Goal: Transaction & Acquisition: Download file/media

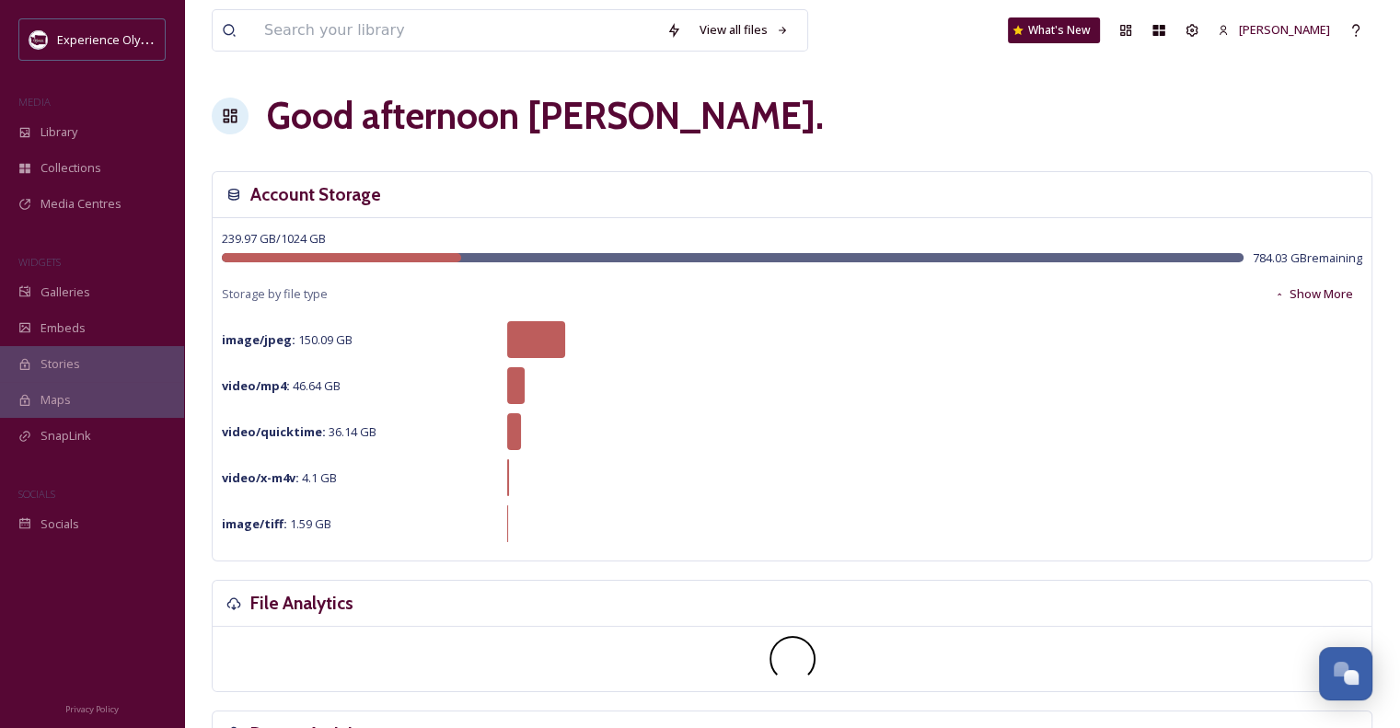
scroll to position [8246, 0]
click at [59, 123] on span "Library" at bounding box center [58, 131] width 37 height 17
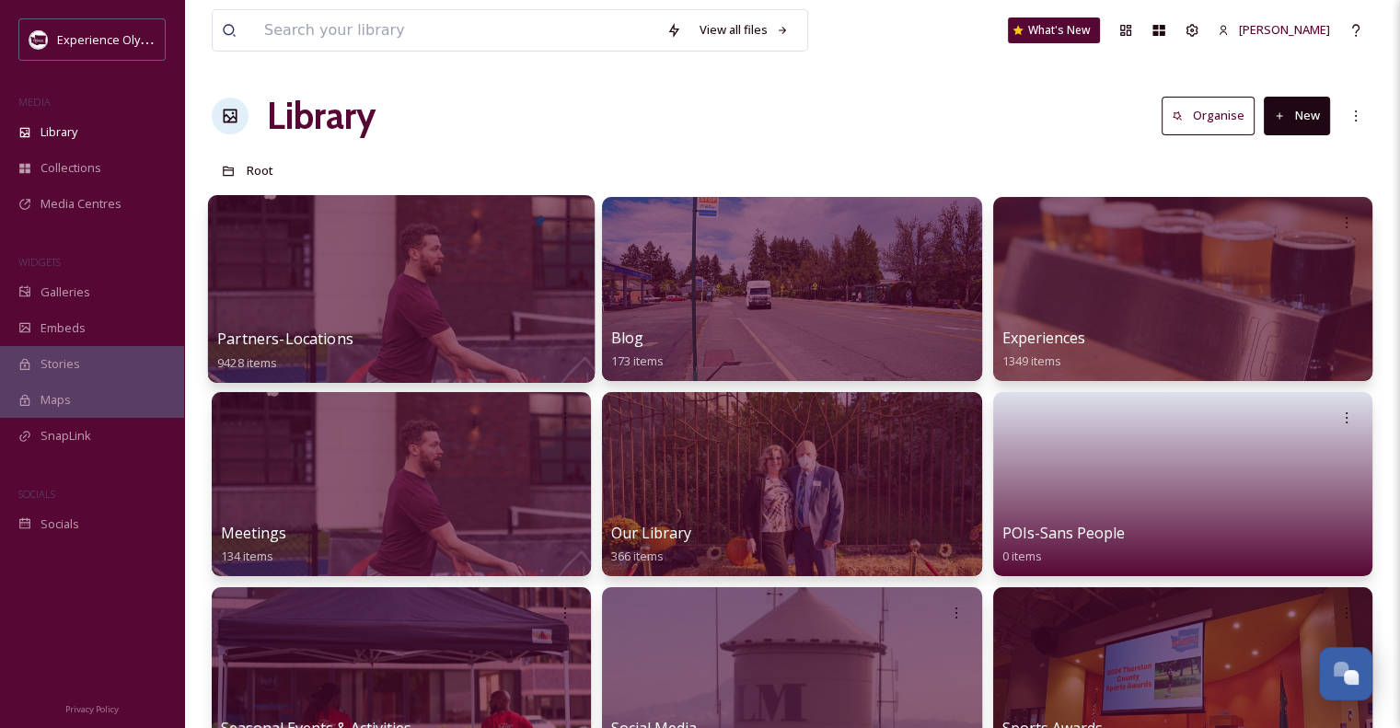
click at [336, 338] on span "Partners-Locations" at bounding box center [285, 339] width 136 height 20
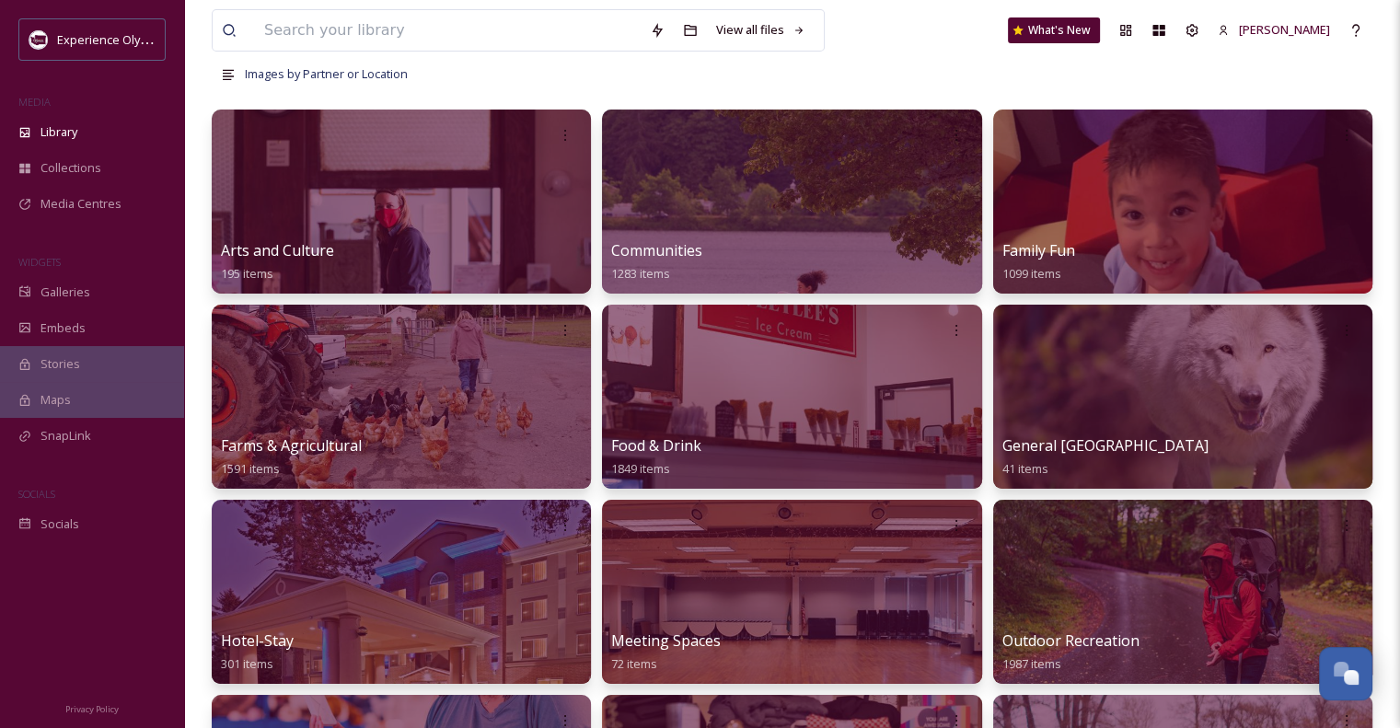
scroll to position [92, 0]
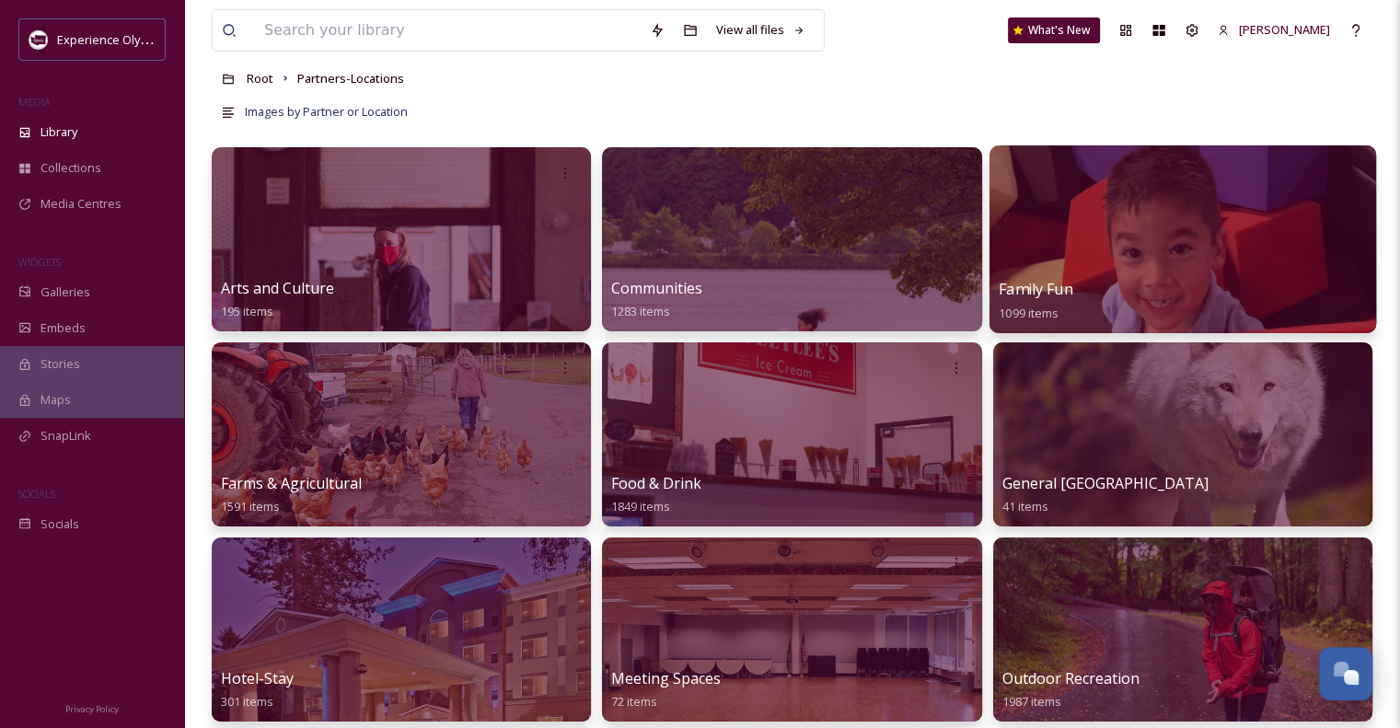
click at [1059, 283] on span "Family Fun" at bounding box center [1036, 289] width 75 height 20
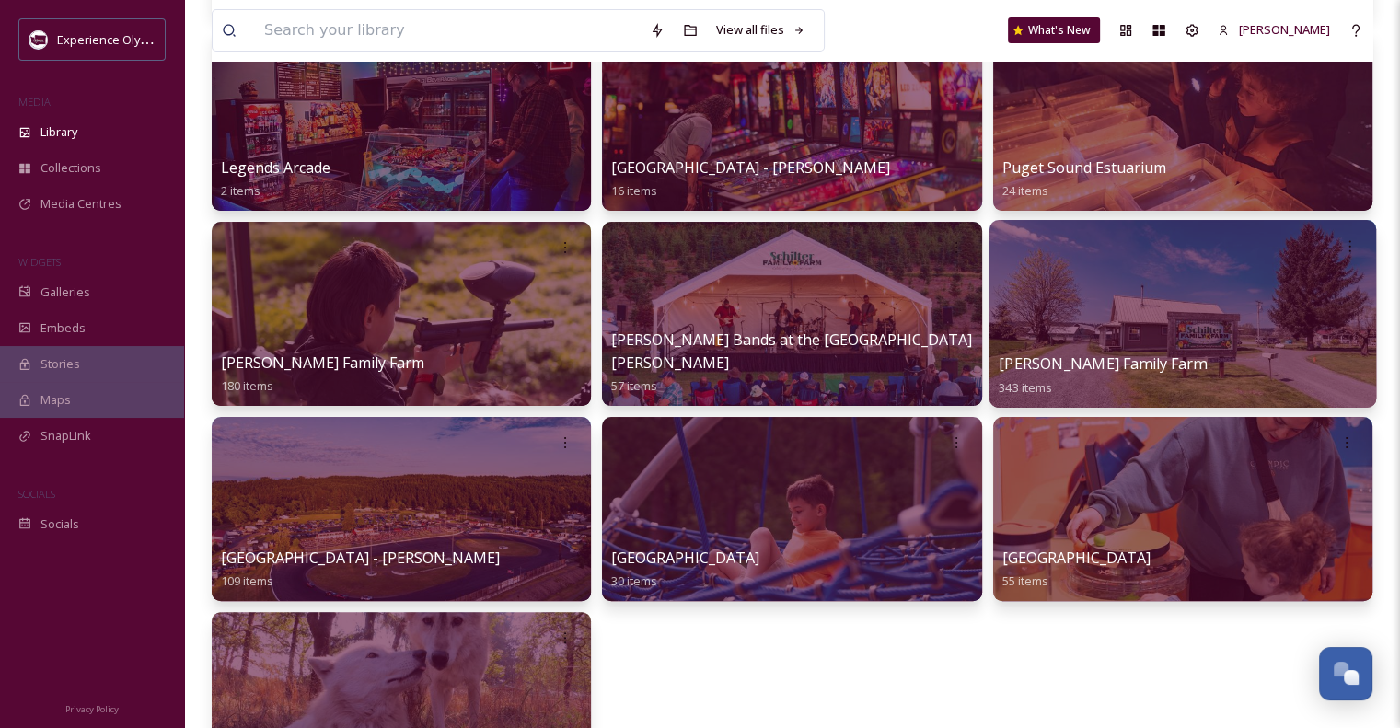
scroll to position [368, 0]
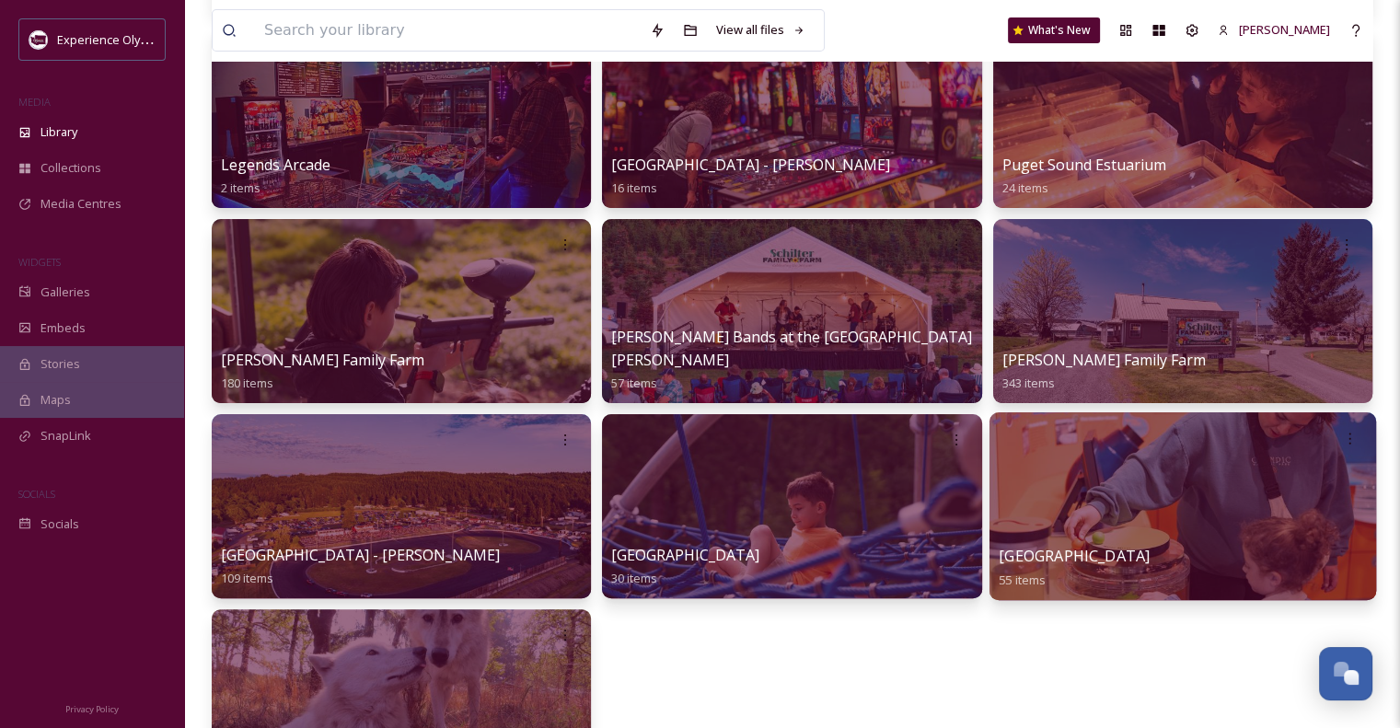
click at [1118, 546] on span "[GEOGRAPHIC_DATA]" at bounding box center [1074, 556] width 151 height 20
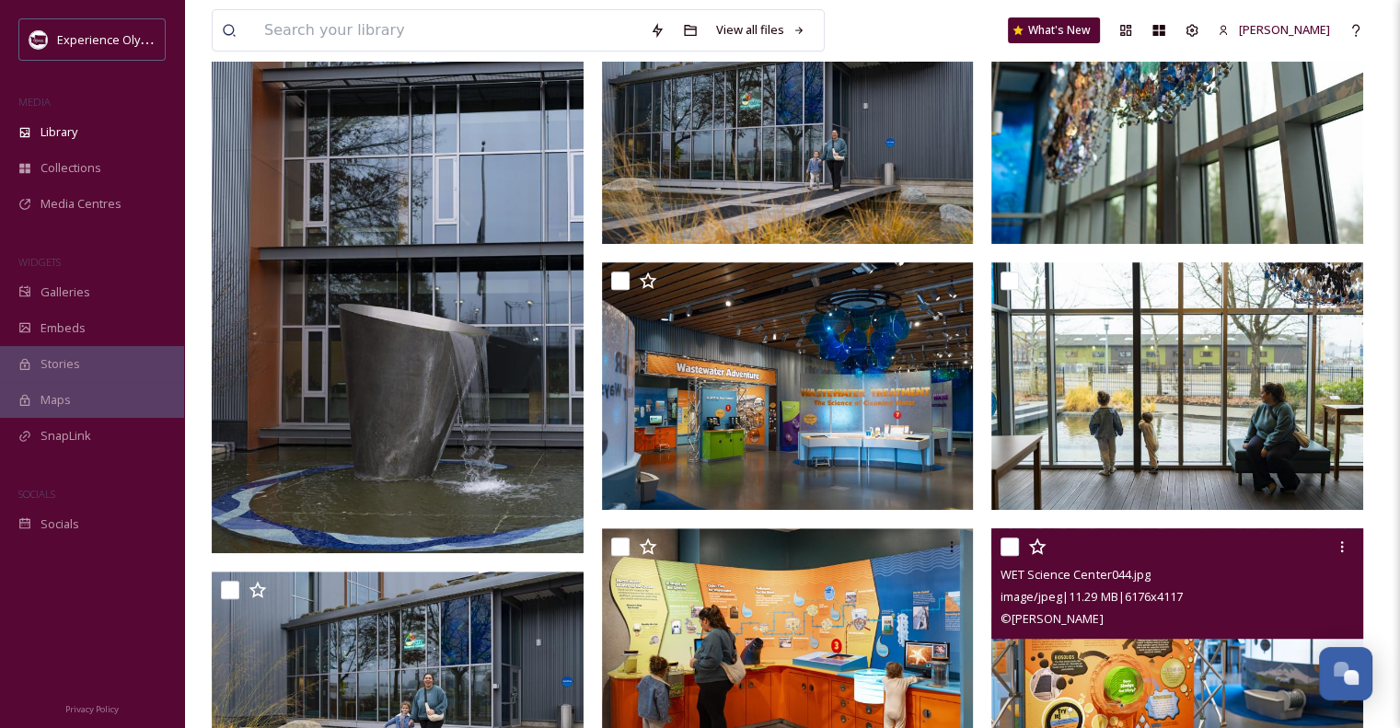
scroll to position [736, 0]
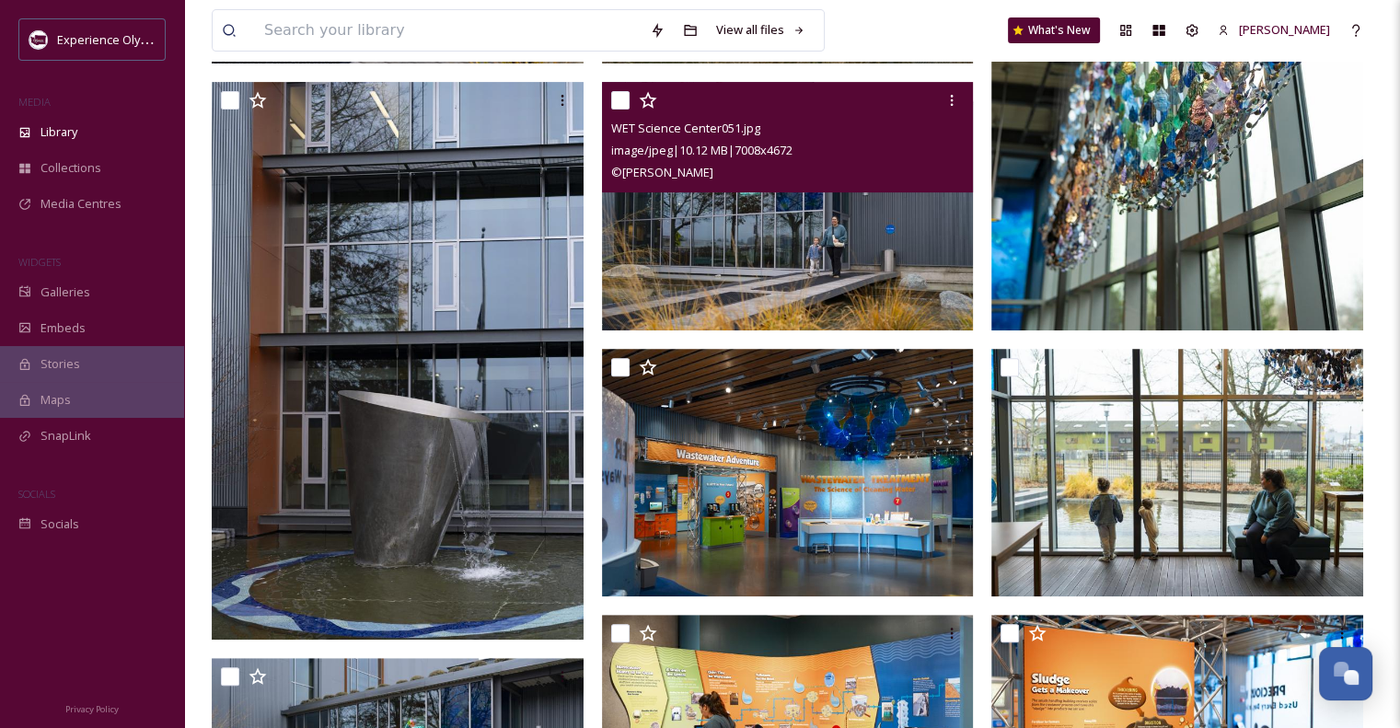
click at [910, 234] on img at bounding box center [788, 206] width 372 height 248
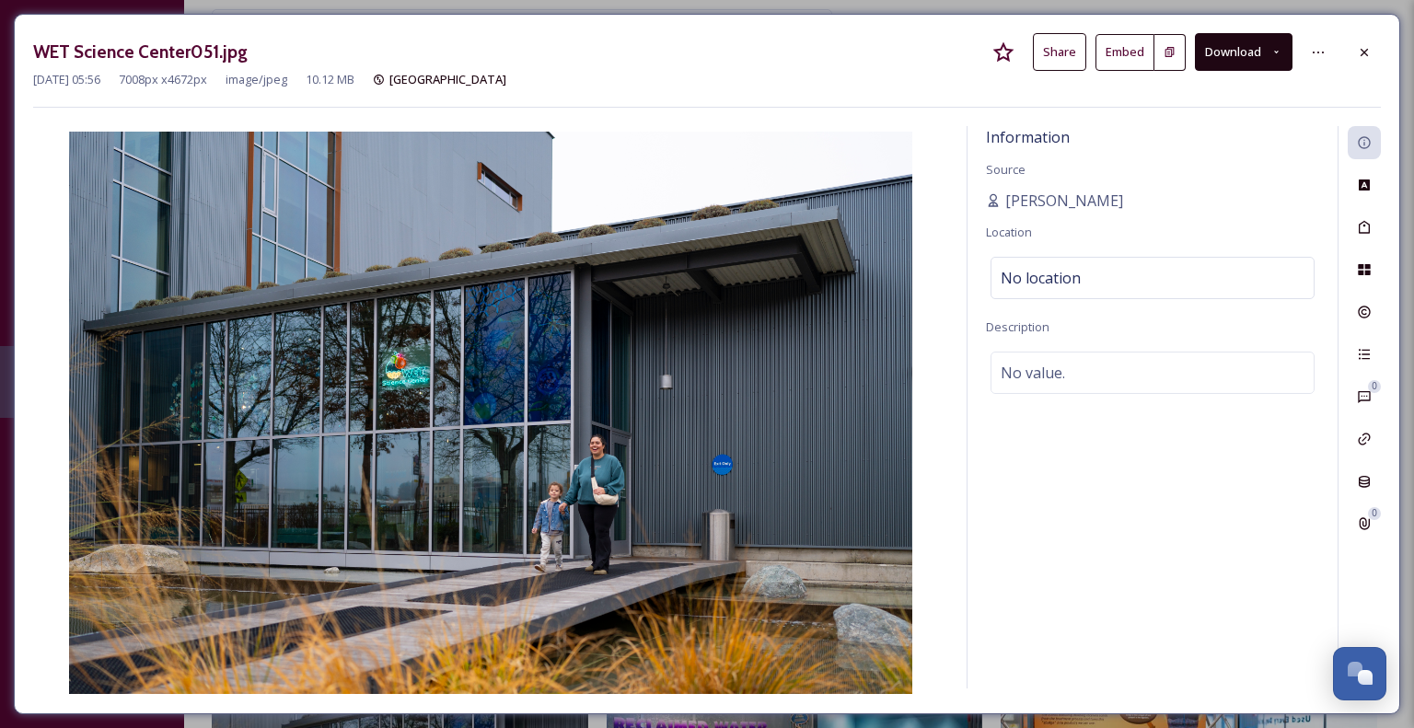
click at [1277, 47] on icon at bounding box center [1276, 52] width 12 height 12
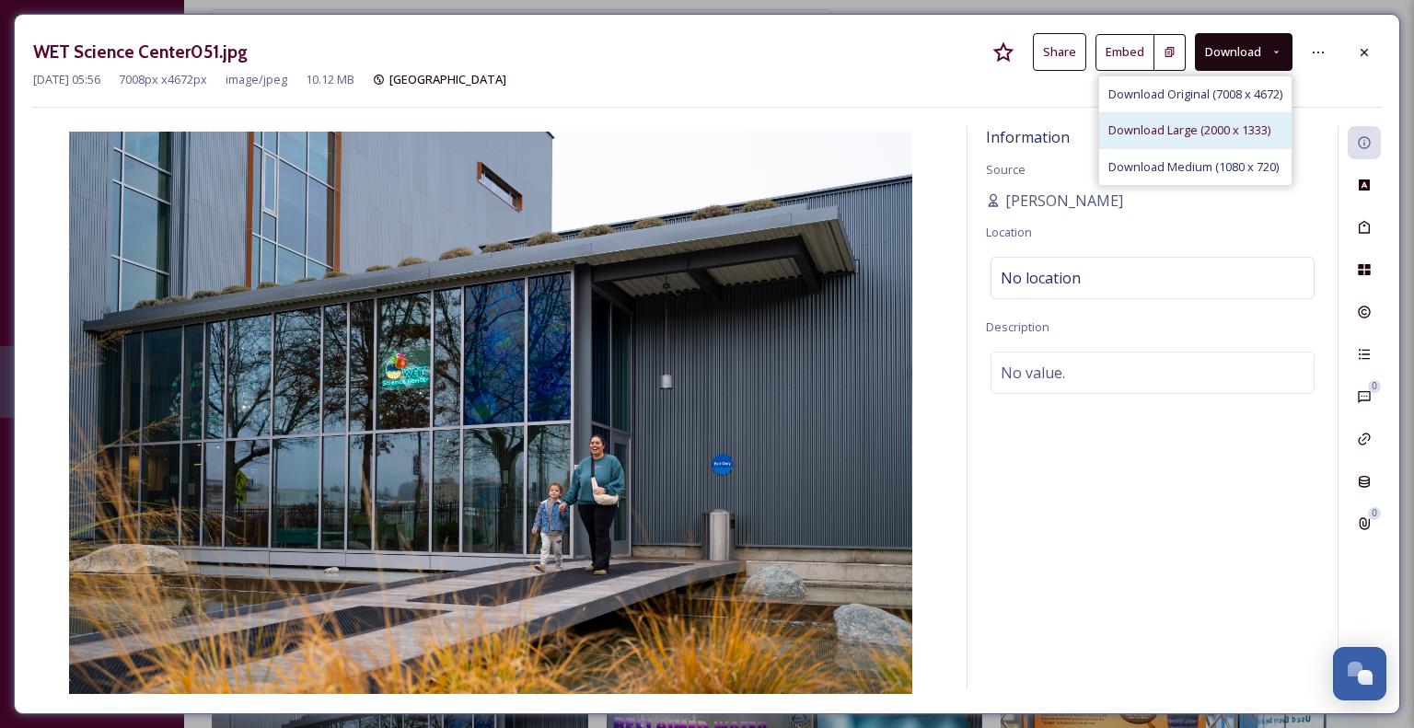
click at [1208, 135] on span "Download Large (2000 x 1333)" at bounding box center [1189, 129] width 162 height 17
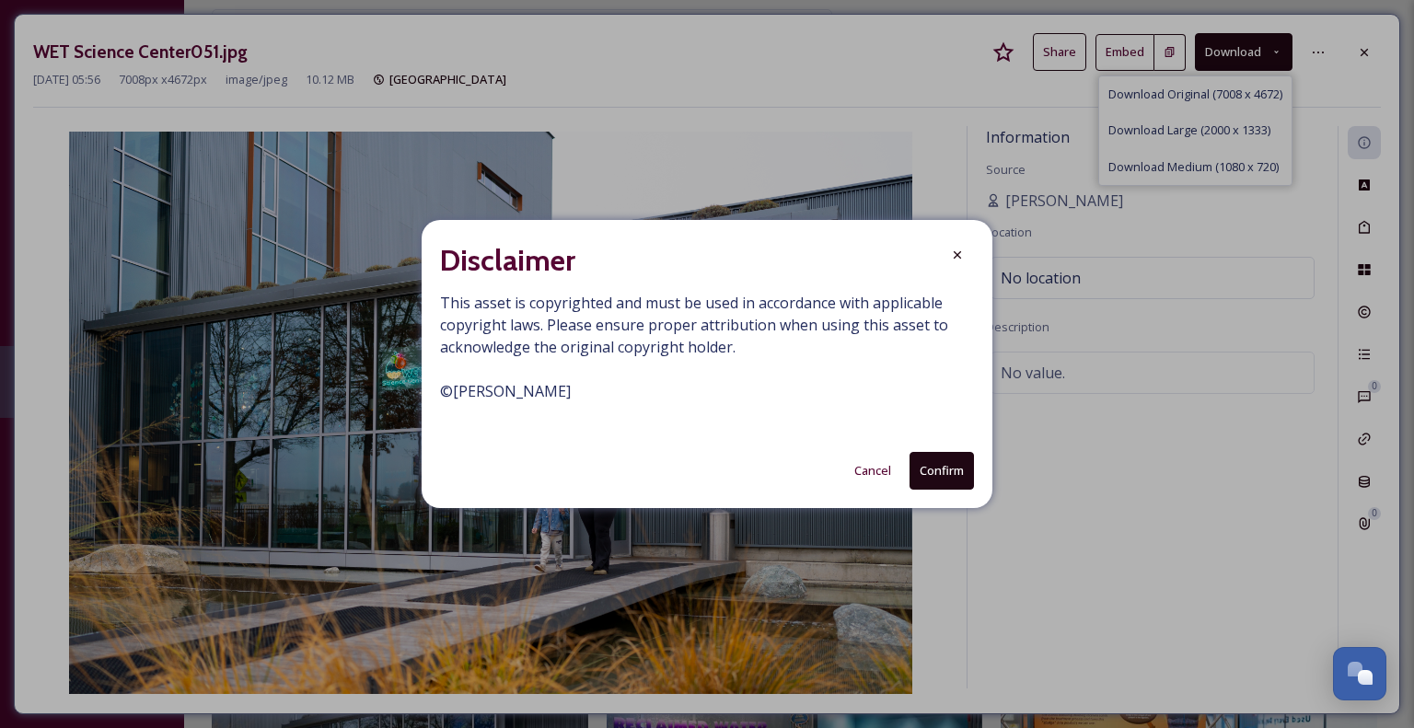
click at [941, 476] on button "Confirm" at bounding box center [941, 471] width 64 height 38
